Goal: Navigation & Orientation: Locate item on page

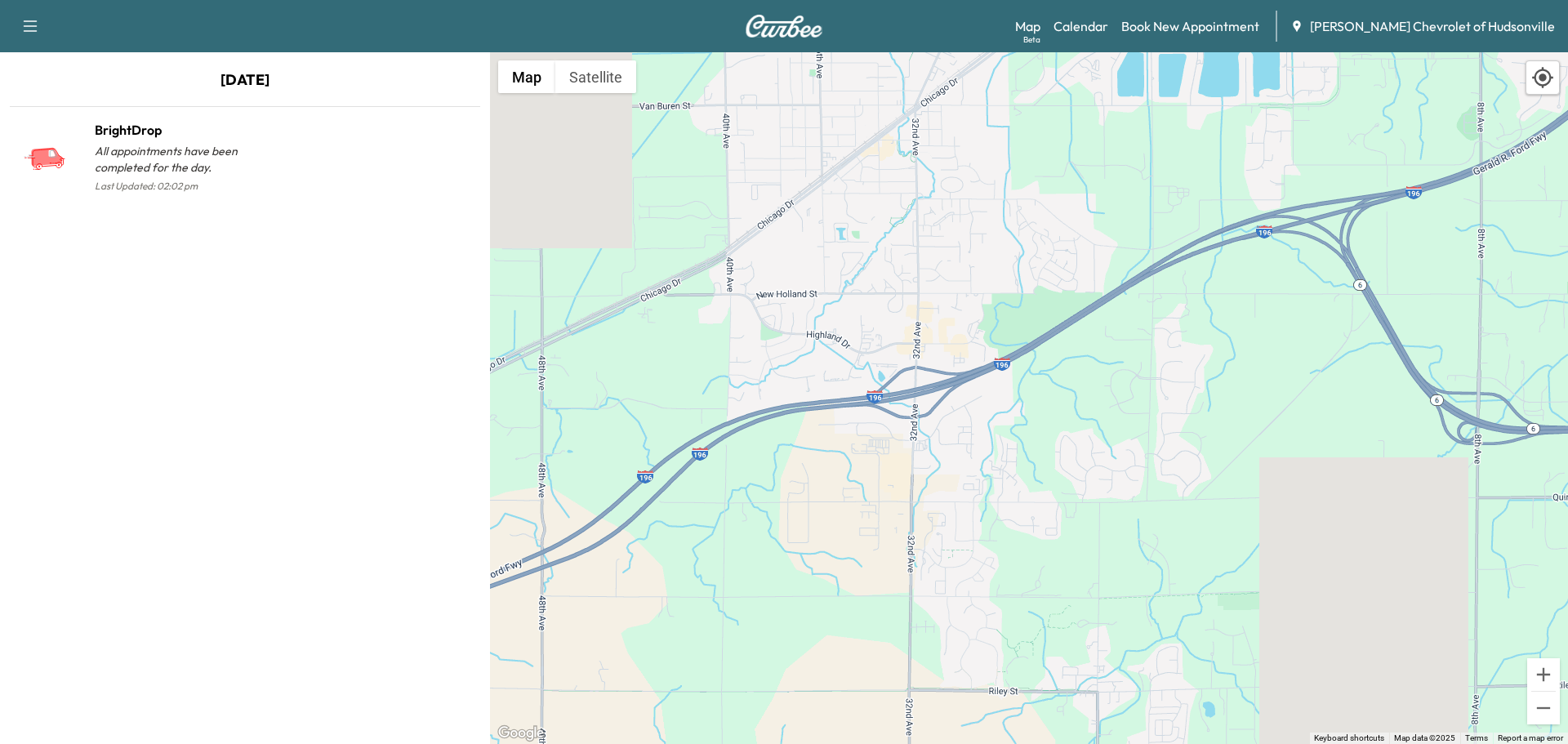
drag, startPoint x: 924, startPoint y: 232, endPoint x: 980, endPoint y: 463, distance: 237.7
click at [980, 473] on div "To activate drag with keyboard, press Alt + Enter. Once in keyboard drag state,…" at bounding box center [1029, 398] width 1078 height 692
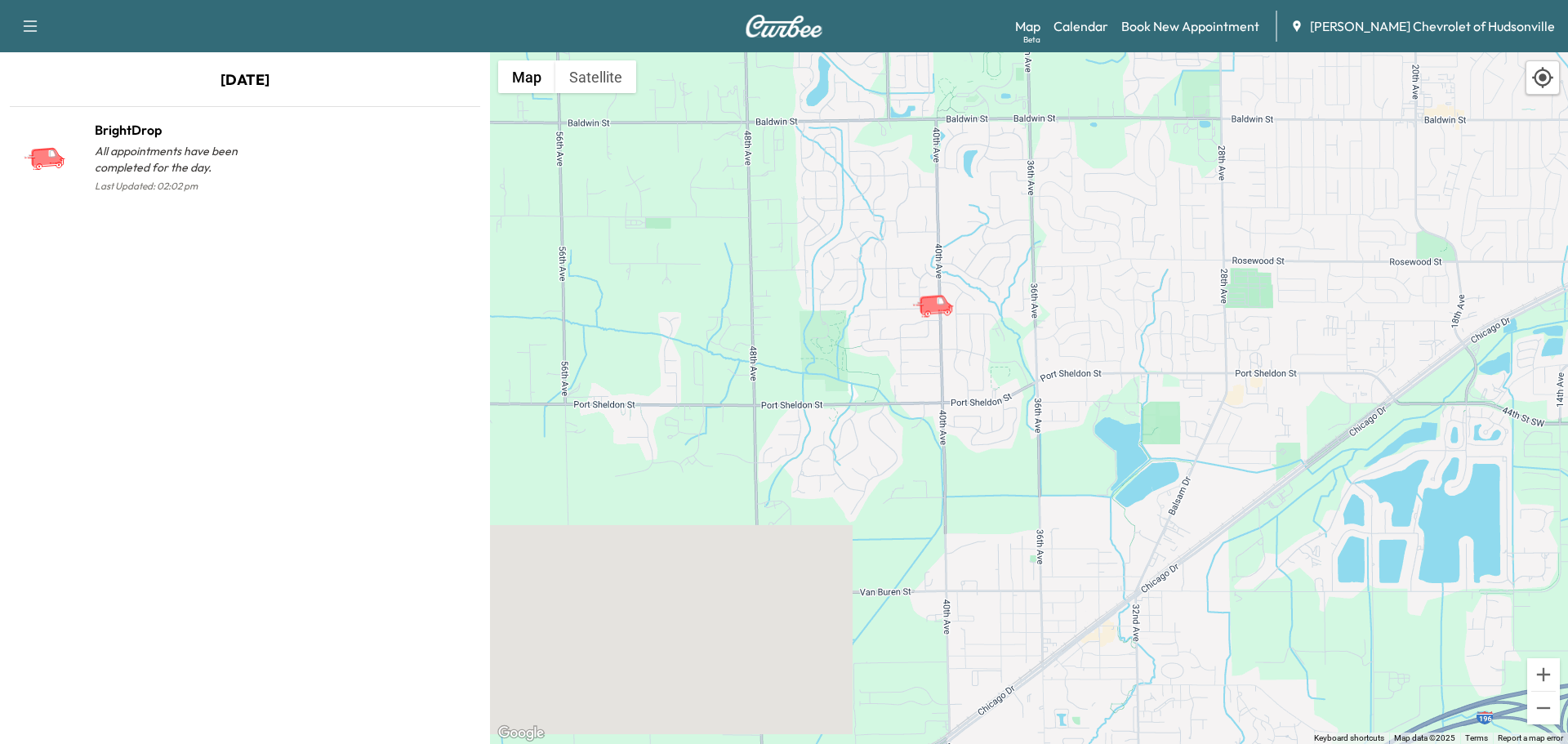
click at [946, 315] on icon "BrightDrop" at bounding box center [940, 305] width 57 height 28
click at [935, 307] on icon "BrightDrop" at bounding box center [935, 304] width 33 height 20
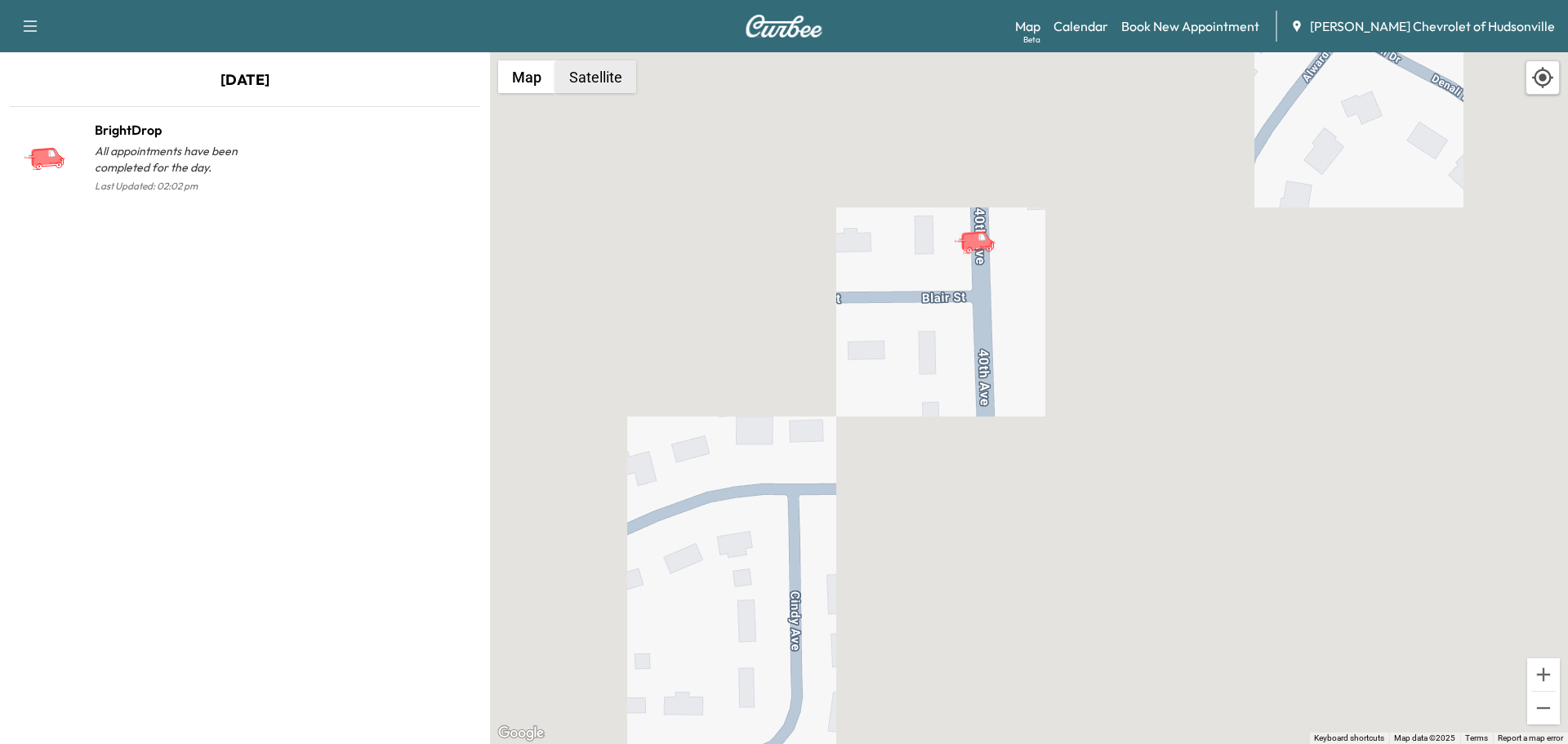
click at [614, 84] on button "Satellite" at bounding box center [595, 77] width 81 height 32
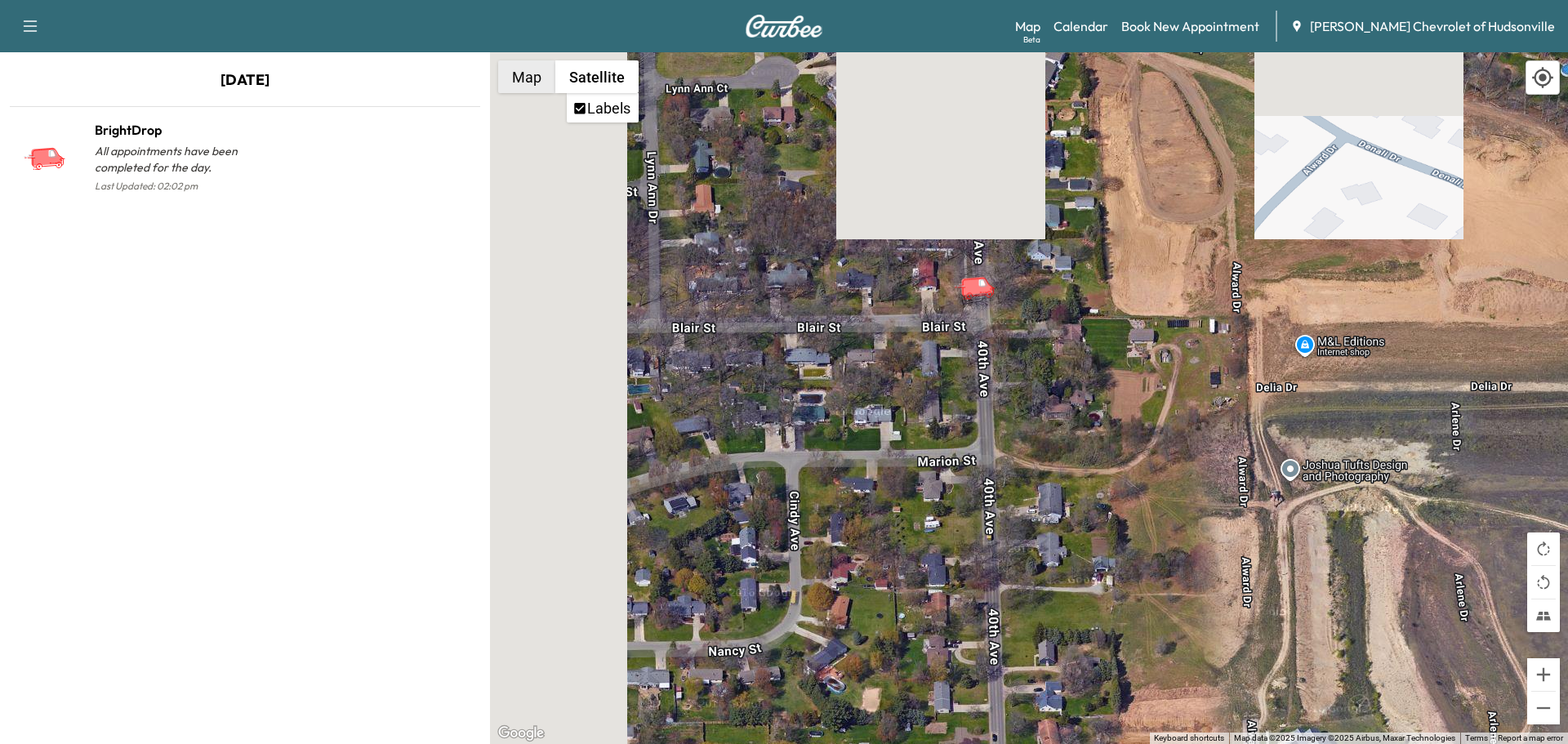
click at [520, 79] on button "Map" at bounding box center [527, 77] width 57 height 32
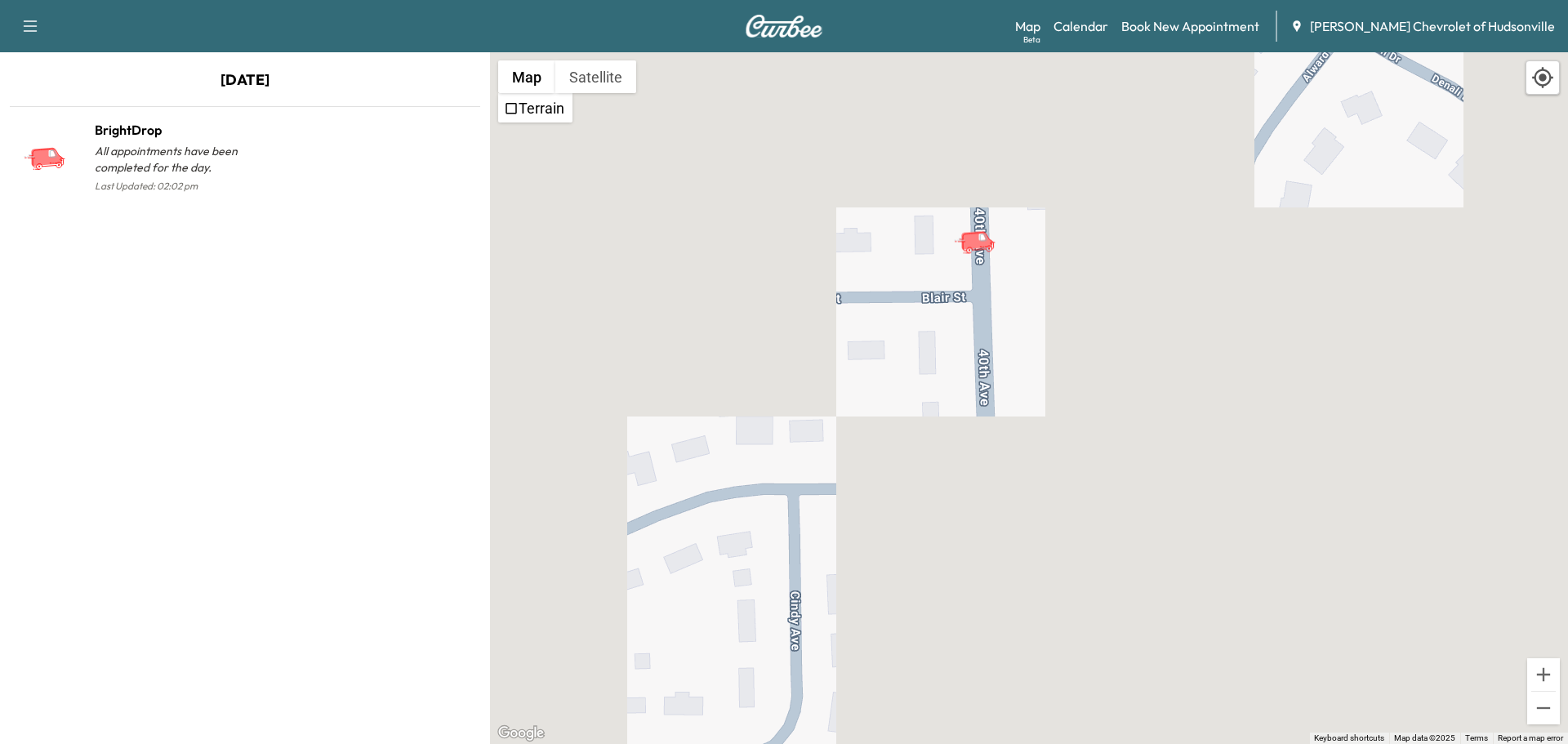
click at [577, 88] on button "Satellite" at bounding box center [595, 77] width 81 height 32
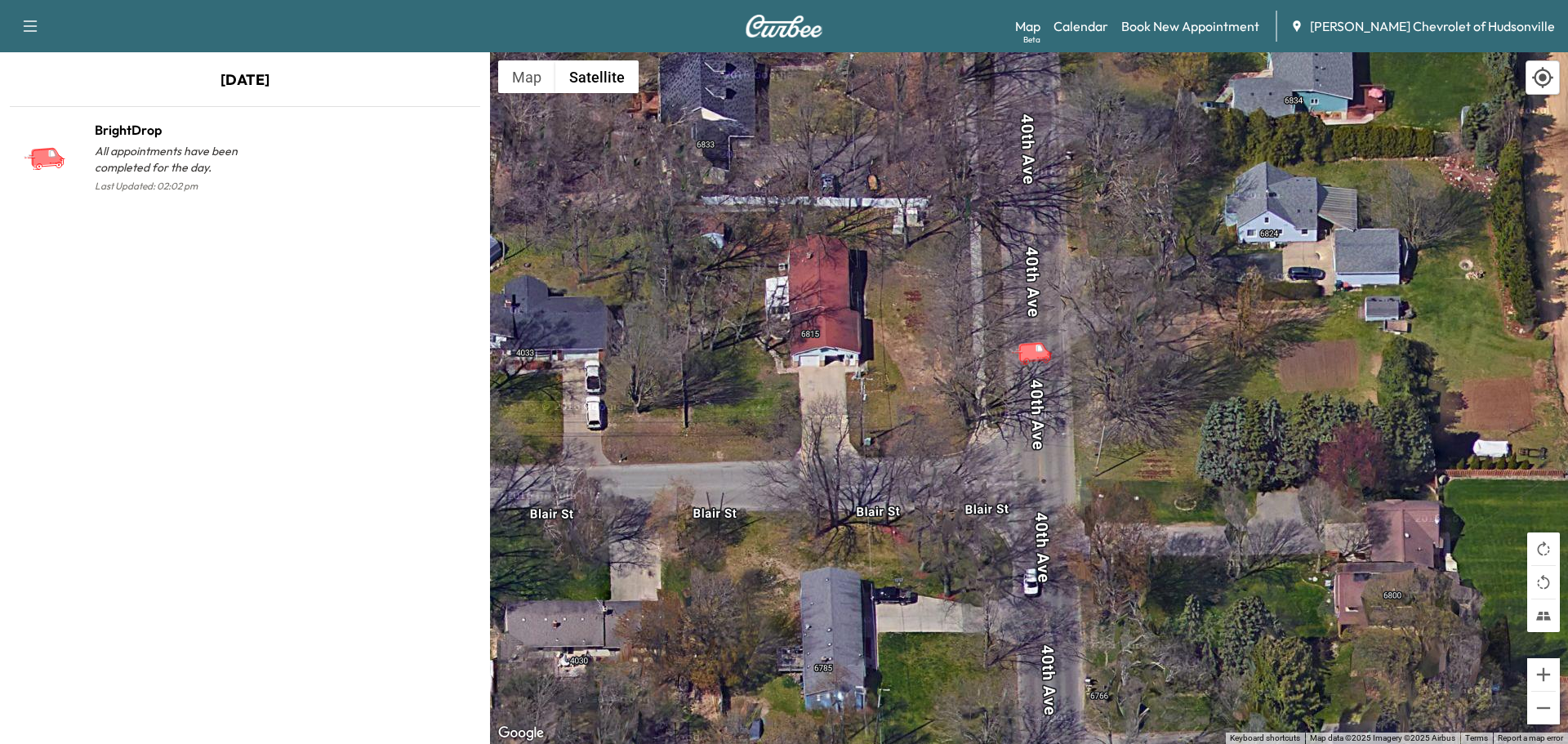
drag, startPoint x: 1092, startPoint y: 381, endPoint x: 899, endPoint y: 344, distance: 196.5
click at [899, 344] on div "To activate drag with keyboard, press Alt + Enter. Once in keyboard drag state,…" at bounding box center [1029, 398] width 1078 height 692
